Goal: Information Seeking & Learning: Learn about a topic

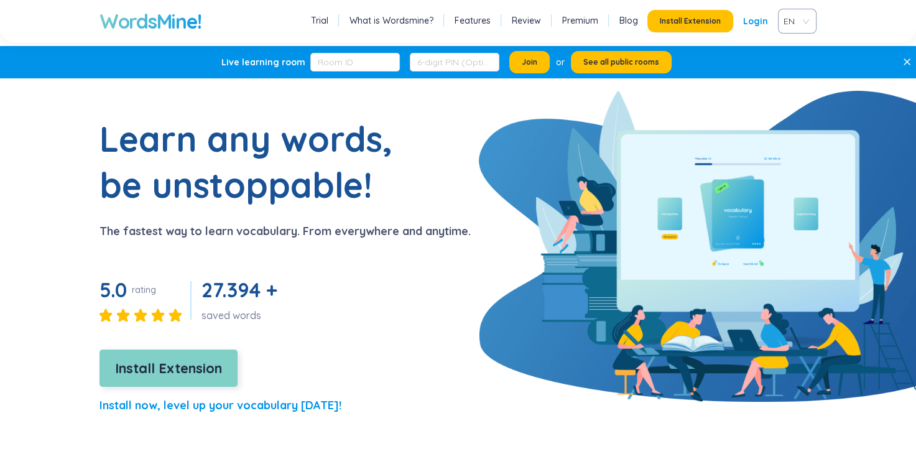
click at [157, 378] on span "Install Extension" at bounding box center [168, 368] width 107 height 22
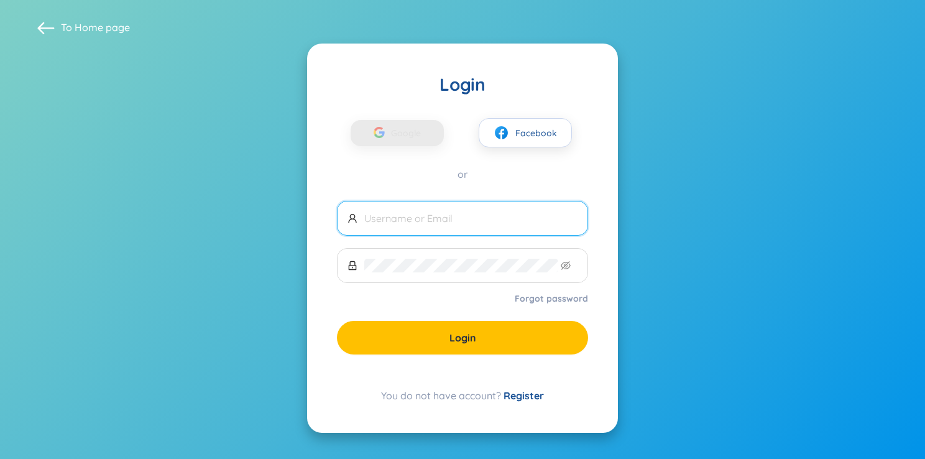
click at [420, 214] on input "text" at bounding box center [470, 218] width 213 height 14
click at [416, 137] on span "Google" at bounding box center [409, 133] width 36 height 26
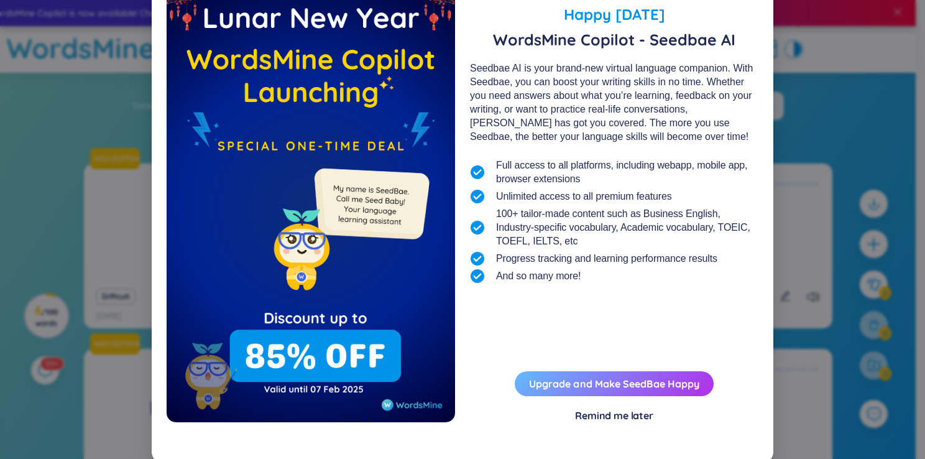
scroll to position [40, 0]
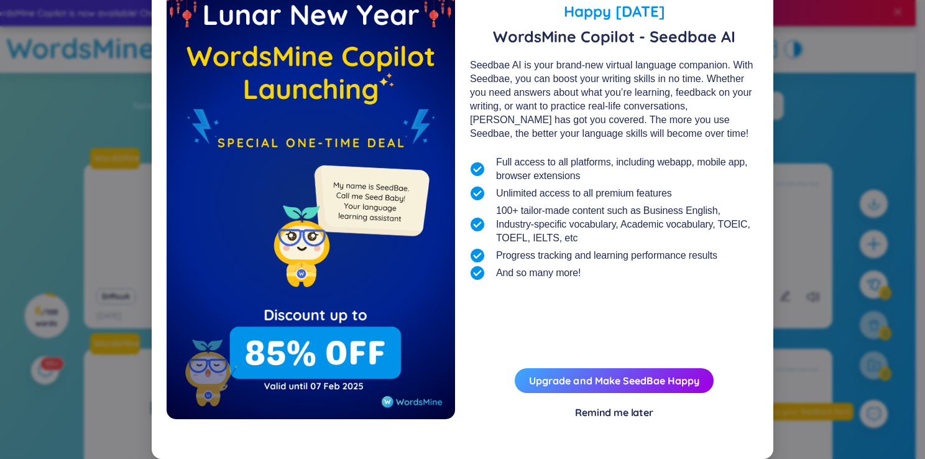
click at [610, 417] on div "Remind me later" at bounding box center [614, 412] width 78 height 14
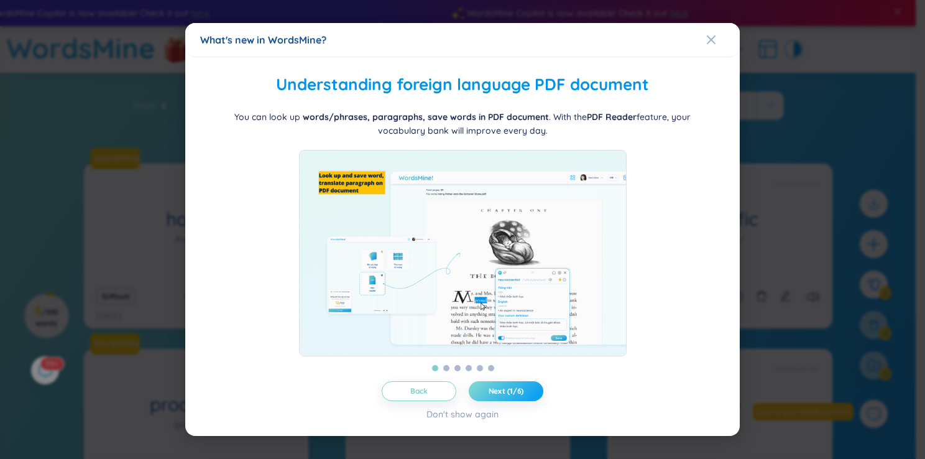
click at [517, 395] on span "Next (1/6)" at bounding box center [506, 391] width 35 height 10
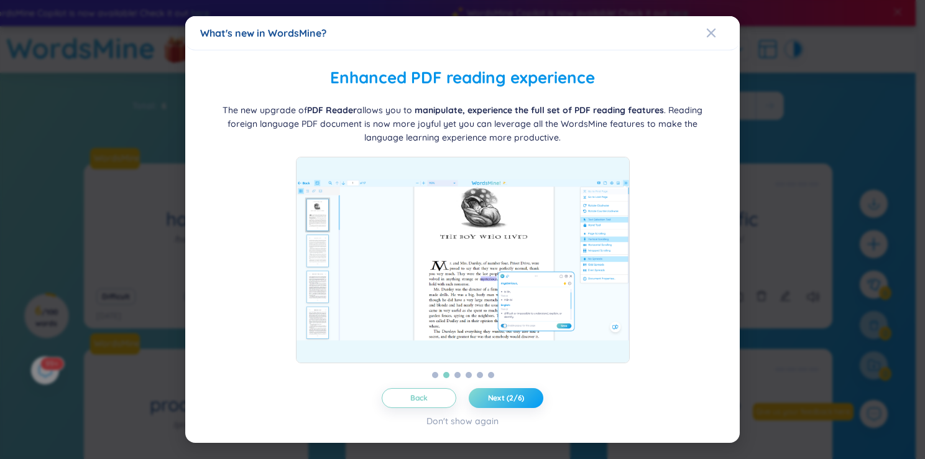
click at [517, 395] on span "Next (2/6)" at bounding box center [506, 398] width 37 height 10
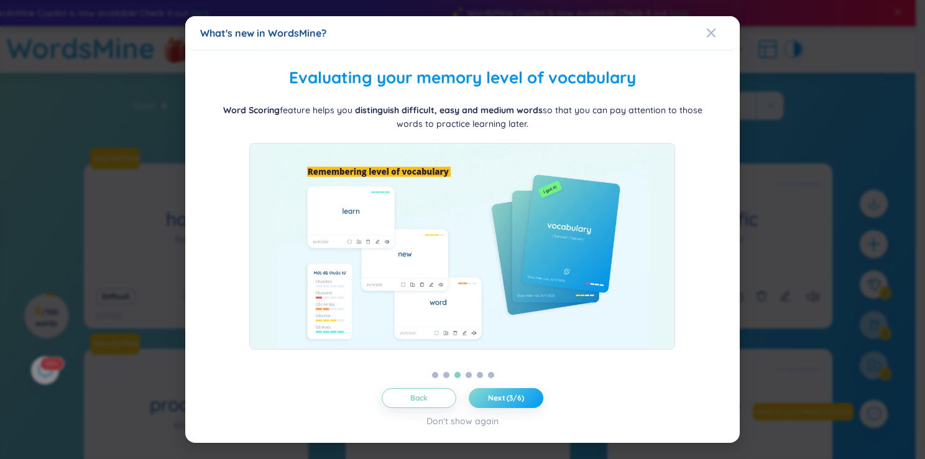
click at [517, 395] on span "Next (3/6)" at bounding box center [506, 398] width 36 height 10
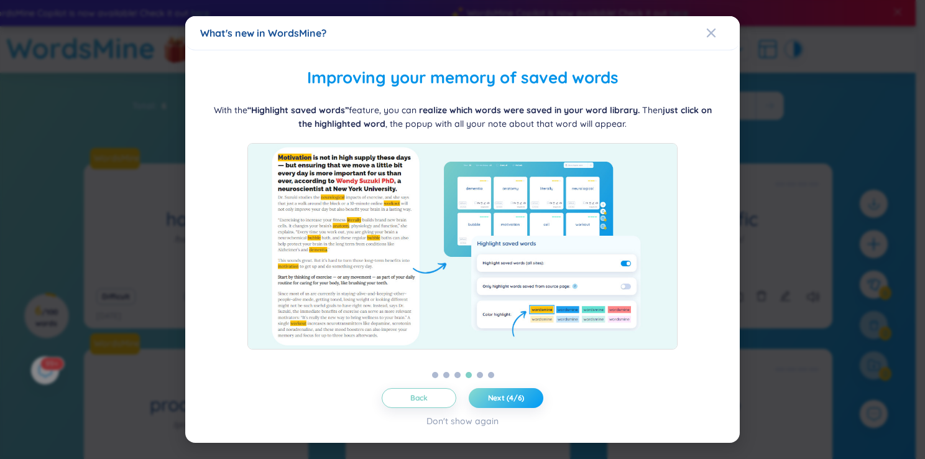
click at [529, 397] on button "Next (4/6)" at bounding box center [506, 398] width 75 height 20
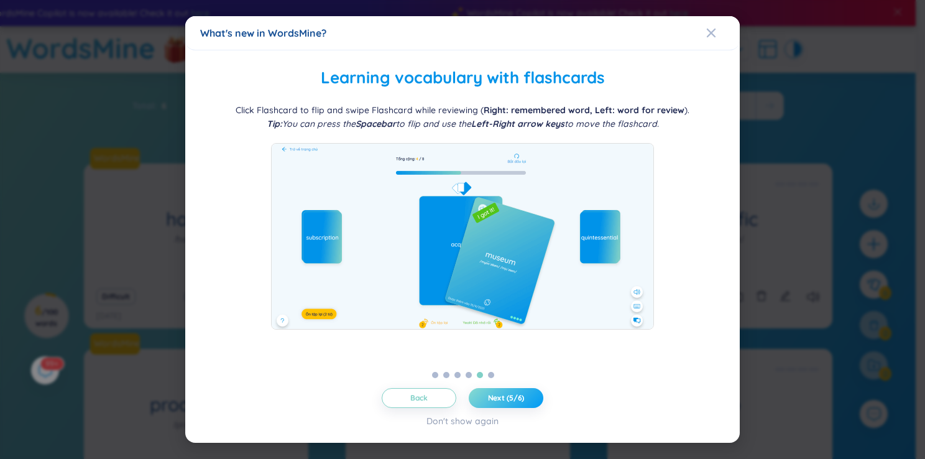
click at [516, 403] on button "Next (5/6)" at bounding box center [506, 398] width 75 height 20
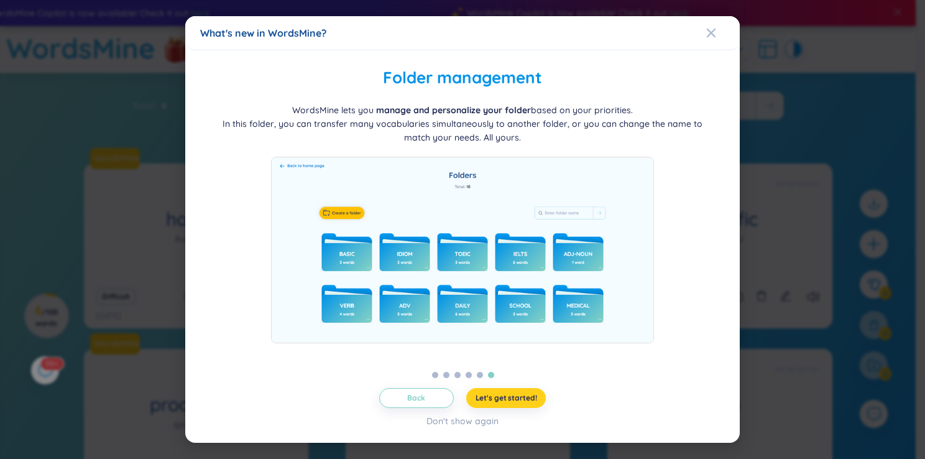
click at [516, 403] on button "Let's get started!" at bounding box center [506, 398] width 80 height 20
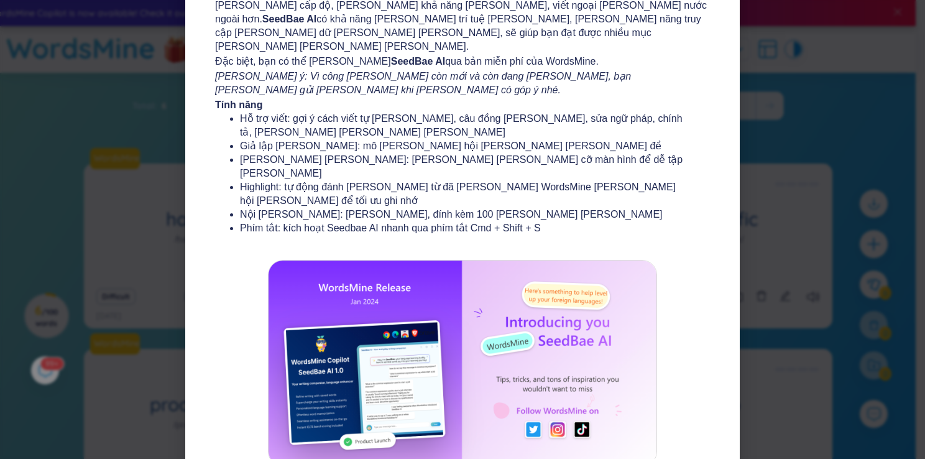
scroll to position [134, 0]
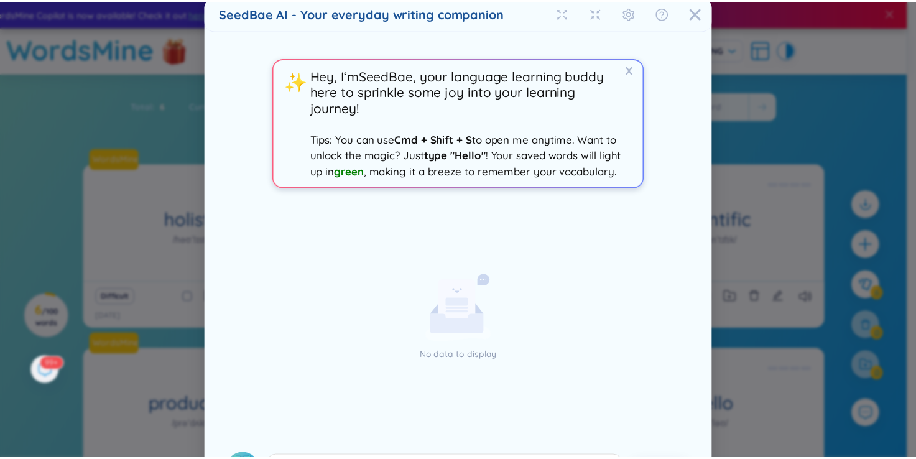
scroll to position [0, 0]
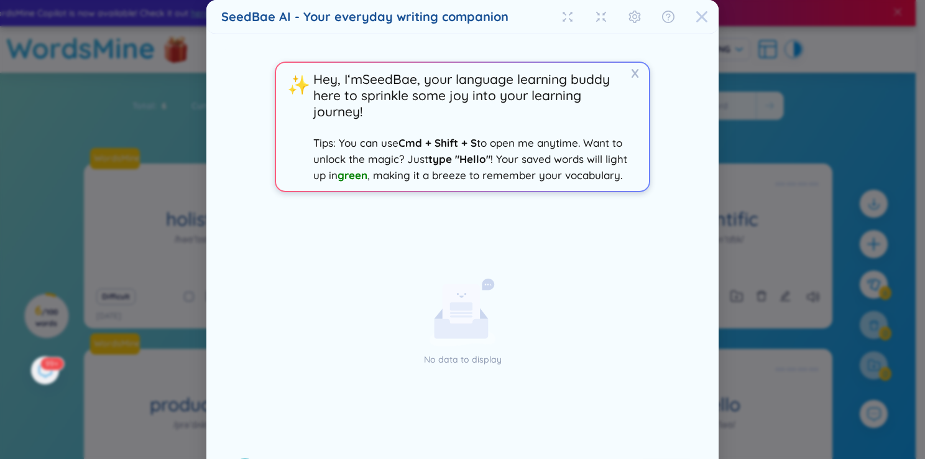
click at [696, 20] on icon "Close" at bounding box center [702, 17] width 12 height 12
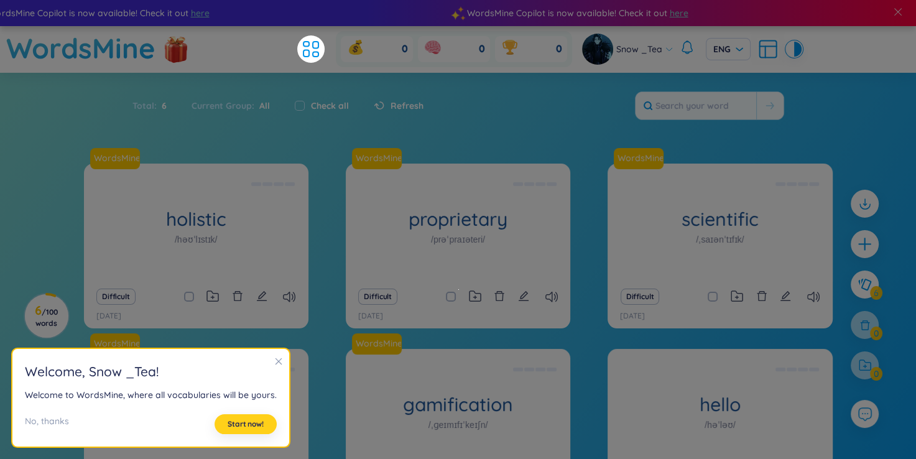
click at [251, 429] on span "Start now!" at bounding box center [245, 424] width 36 height 10
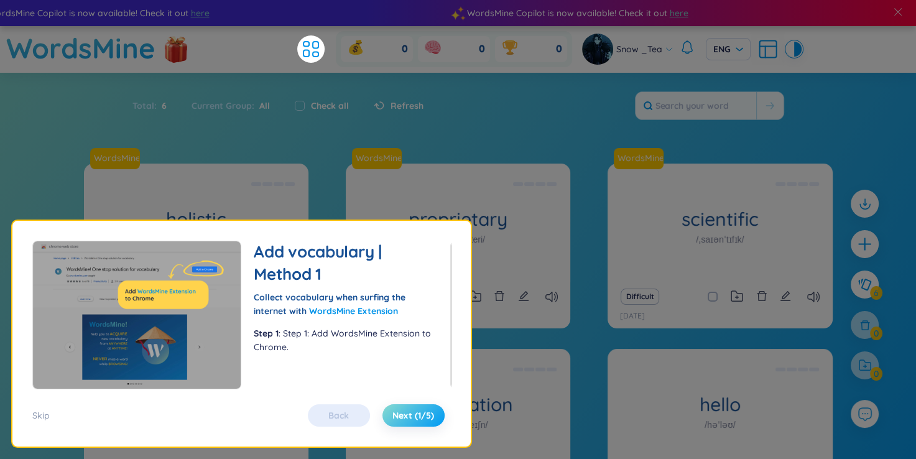
click at [418, 421] on span "Next (1/5)" at bounding box center [413, 415] width 42 height 12
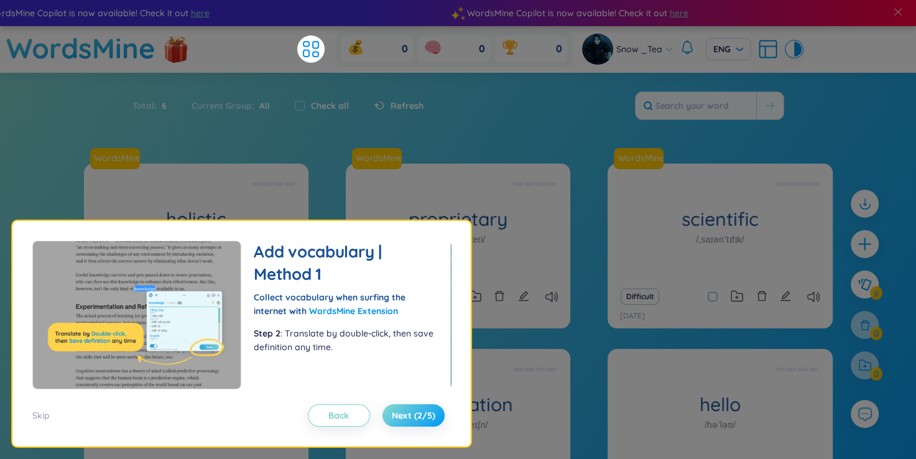
click at [421, 415] on span "Next (2/5)" at bounding box center [414, 415] width 44 height 12
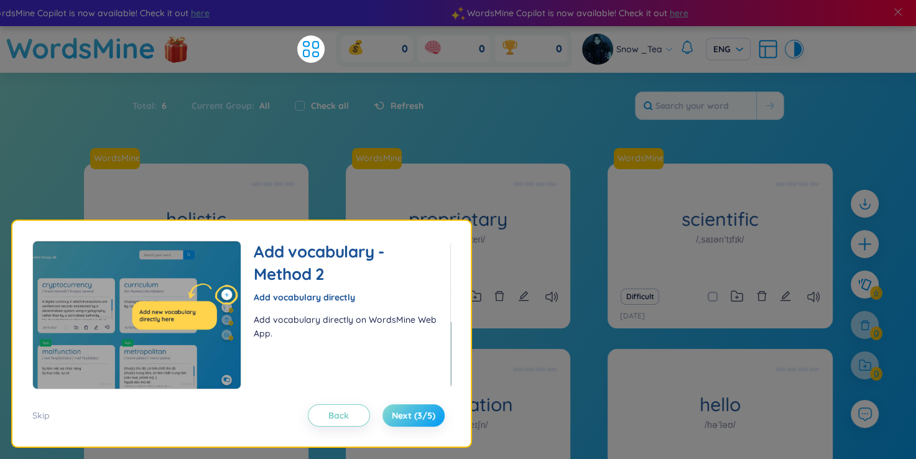
click at [421, 415] on span "Next (3/5)" at bounding box center [414, 415] width 44 height 12
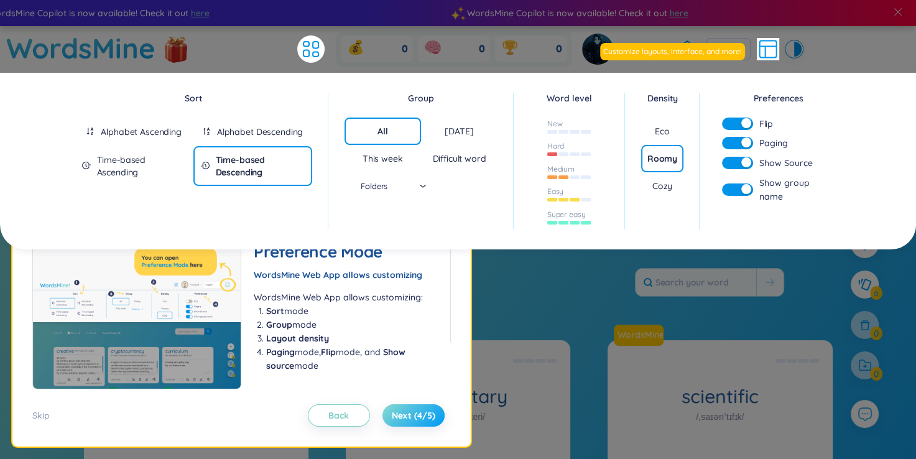
click at [411, 412] on span "Next (4/5)" at bounding box center [414, 415] width 44 height 12
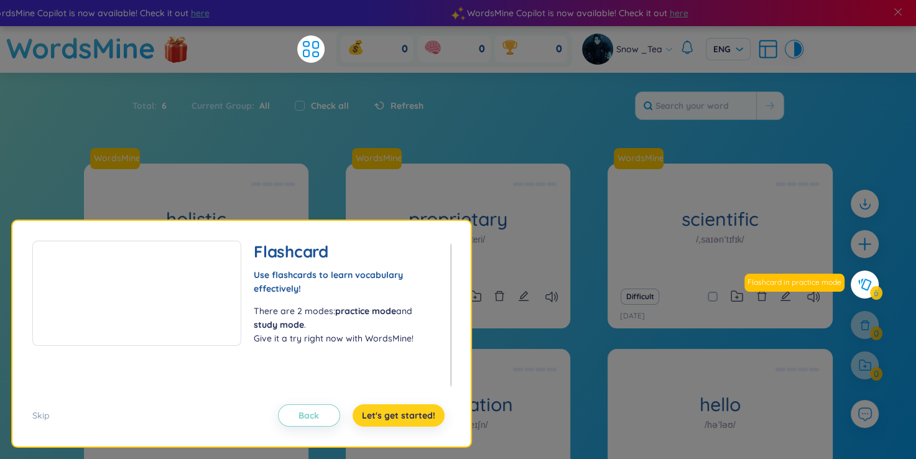
click at [411, 412] on span "Let's get started!" at bounding box center [398, 415] width 73 height 12
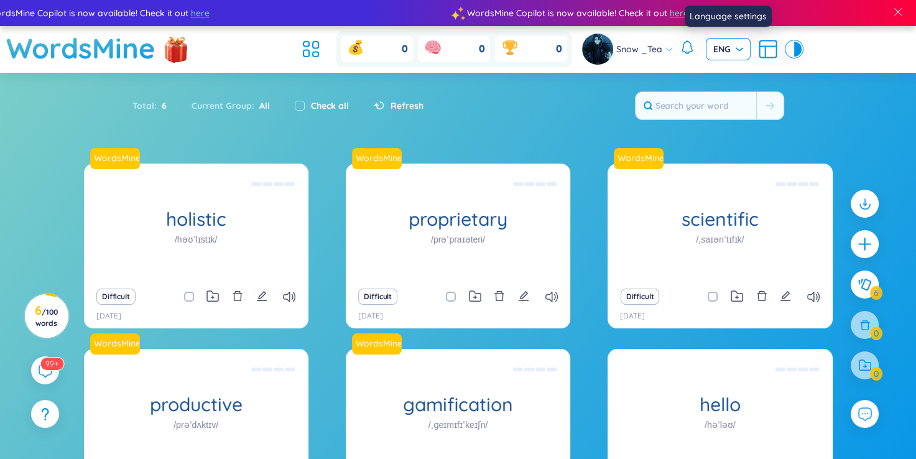
click at [736, 47] on span "ENG" at bounding box center [728, 49] width 30 height 12
click at [728, 75] on div "VIE" at bounding box center [727, 75] width 30 height 14
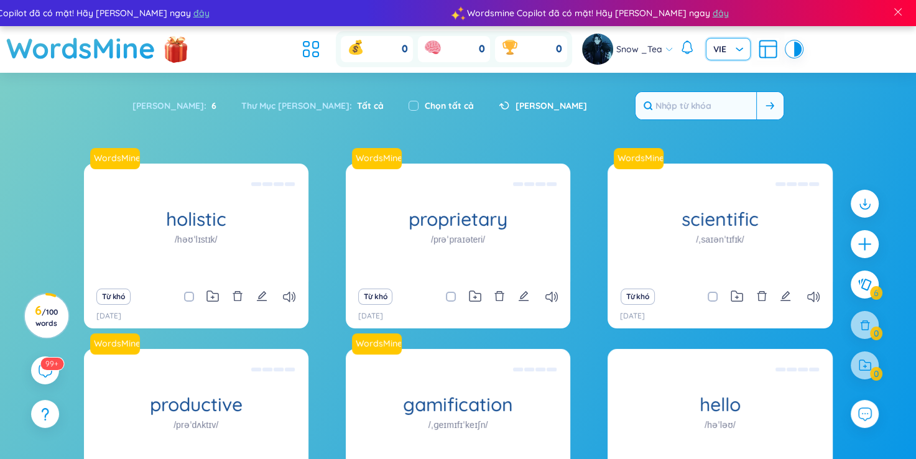
click at [684, 111] on input "text" at bounding box center [695, 105] width 121 height 27
click at [735, 105] on input "text" at bounding box center [695, 105] width 121 height 27
click at [705, 109] on input "text" at bounding box center [695, 105] width 121 height 27
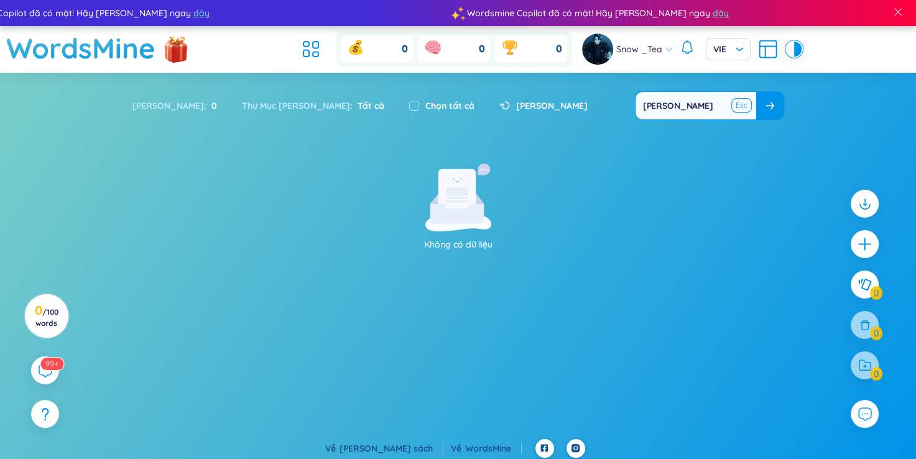
type input "[PERSON_NAME]"
click at [736, 103] on button at bounding box center [738, 105] width 9 height 9
